Goal: Task Accomplishment & Management: Manage account settings

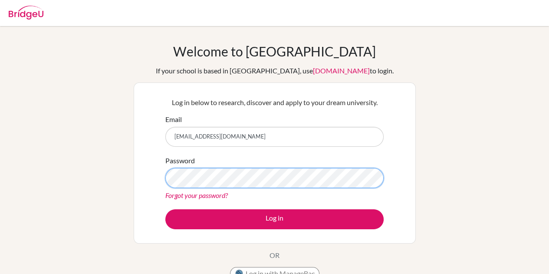
scroll to position [43, 0]
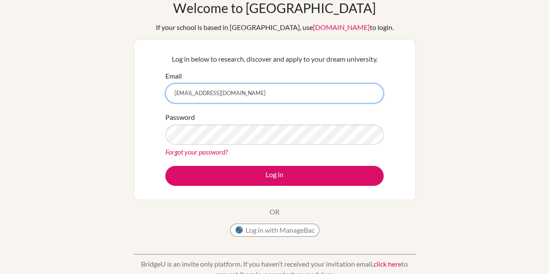
click at [236, 91] on input "[EMAIL_ADDRESS][DOMAIN_NAME]" at bounding box center [274, 93] width 218 height 20
drag, startPoint x: 211, startPoint y: 93, endPoint x: 199, endPoint y: 96, distance: 11.7
click at [199, 97] on input "brianhuang9487@gmail.com" at bounding box center [274, 93] width 218 height 20
click at [201, 92] on input "brianhuang9487@gmail.com" at bounding box center [274, 93] width 218 height 20
drag, startPoint x: 201, startPoint y: 92, endPoint x: 215, endPoint y: 92, distance: 14.3
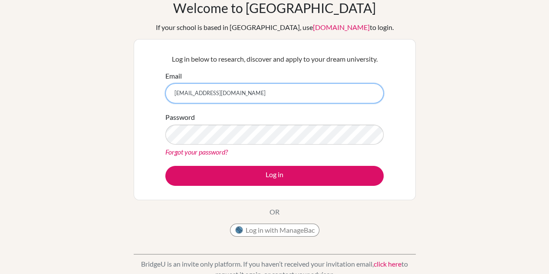
click at [215, 92] on input "brianhuang9487@gmail.com" at bounding box center [274, 93] width 218 height 20
click at [217, 92] on input "brianhuang9487@gmail.com" at bounding box center [274, 93] width 218 height 20
click at [220, 92] on input "brianhuang9487@gmail.com" at bounding box center [274, 93] width 218 height 20
click at [215, 93] on input "brianhuang9487@gmail.com" at bounding box center [274, 93] width 218 height 20
click at [218, 94] on input "brianhuang@gmail.com" at bounding box center [274, 93] width 218 height 20
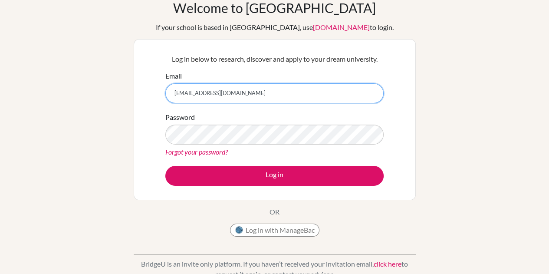
click at [227, 95] on input "brianhuang@tais.com" at bounding box center [274, 93] width 218 height 20
type input "[EMAIL_ADDRESS][DOMAIN_NAME]"
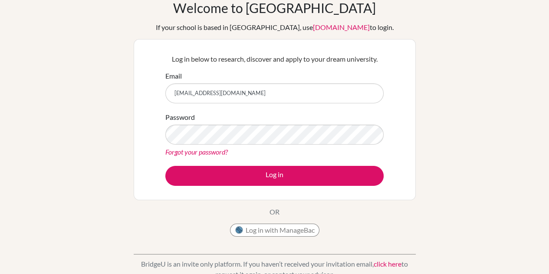
click at [197, 155] on link "Forgot your password?" at bounding box center [196, 152] width 63 height 8
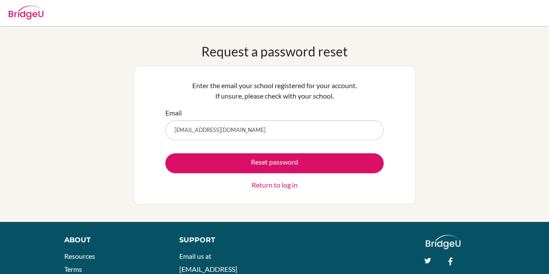
type input "[EMAIL_ADDRESS][DOMAIN_NAME]"
click at [165, 153] on button "Reset password" at bounding box center [274, 163] width 218 height 20
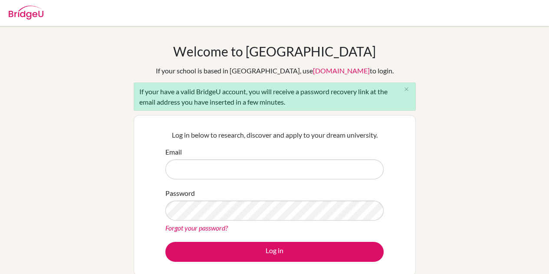
click at [243, 124] on div "Log in below to research, discover and apply to your dream university. Email Pa…" at bounding box center [274, 195] width 229 height 143
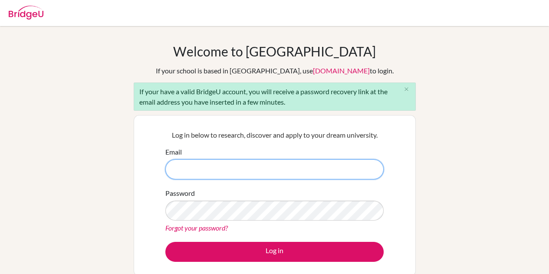
click at [201, 170] on input "Email" at bounding box center [274, 169] width 218 height 20
type input "brainhuang@tais.tw"
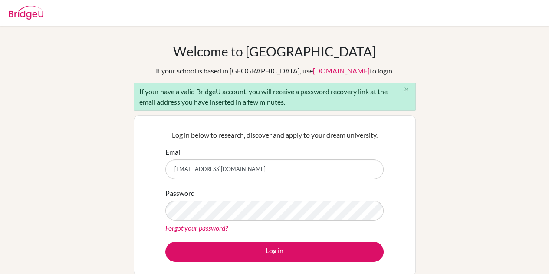
click at [217, 227] on link "Forgot your password?" at bounding box center [196, 228] width 63 height 8
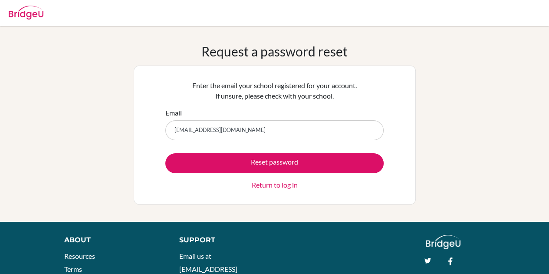
type input "[EMAIL_ADDRESS][DOMAIN_NAME]"
click at [165, 153] on button "Reset password" at bounding box center [274, 163] width 218 height 20
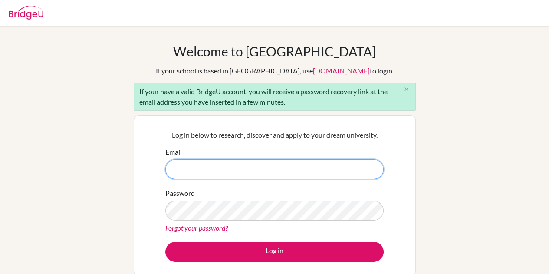
click at [228, 177] on input "Email" at bounding box center [274, 169] width 218 height 20
type input "[EMAIL_ADDRESS][DOMAIN_NAME]"
drag, startPoint x: 259, startPoint y: 170, endPoint x: 162, endPoint y: 175, distance: 96.9
click at [162, 175] on div "Log in below to research, discover and apply to your dream university. Email [E…" at bounding box center [274, 195] width 229 height 143
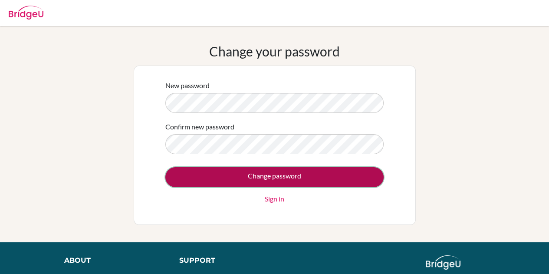
click at [207, 175] on input "Change password" at bounding box center [274, 177] width 218 height 20
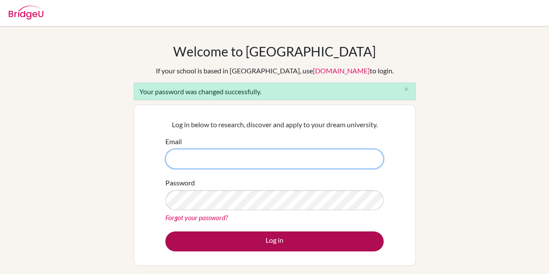
type input "[EMAIL_ADDRESS][DOMAIN_NAME]"
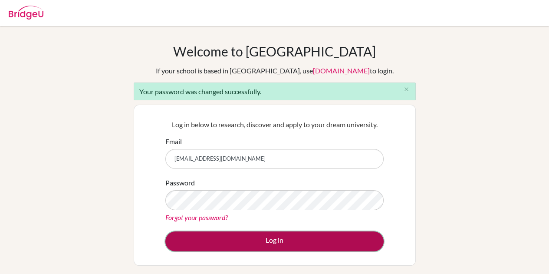
click at [212, 235] on button "Log in" at bounding box center [274, 241] width 218 height 20
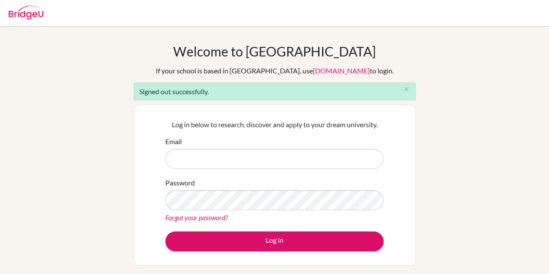
type input "[EMAIL_ADDRESS][DOMAIN_NAME]"
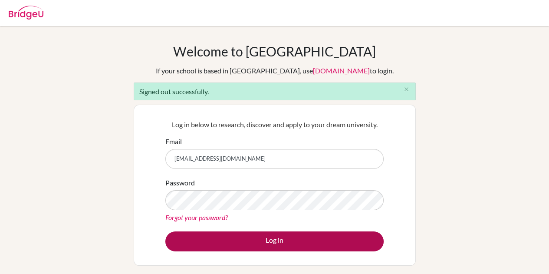
drag, startPoint x: 319, startPoint y: 227, endPoint x: 320, endPoint y: 234, distance: 7.4
click at [319, 229] on form "Email [EMAIL_ADDRESS][DOMAIN_NAME] Password Forgot your password? Log in" at bounding box center [274, 193] width 218 height 115
click at [320, 242] on button "Log in" at bounding box center [274, 241] width 218 height 20
